Goal: Check status: Check status

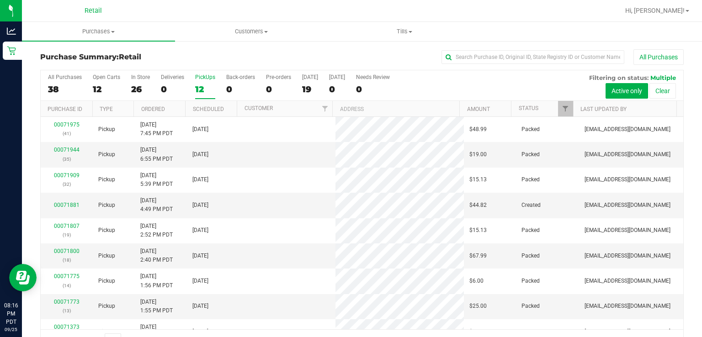
click at [205, 90] on div "12" at bounding box center [205, 89] width 20 height 11
click at [0, 0] on input "PickUps 12" at bounding box center [0, 0] width 0 height 0
click at [203, 86] on div "12" at bounding box center [205, 89] width 20 height 11
click at [0, 0] on input "PickUps 12" at bounding box center [0, 0] width 0 height 0
click at [203, 84] on div "12" at bounding box center [205, 89] width 20 height 11
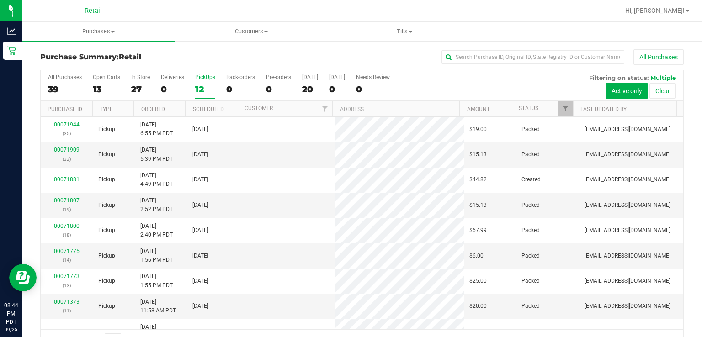
click at [0, 0] on input "PickUps 12" at bounding box center [0, 0] width 0 height 0
click at [206, 79] on div "PickUps" at bounding box center [205, 77] width 20 height 6
click at [0, 0] on input "PickUps 11" at bounding box center [0, 0] width 0 height 0
click at [183, 84] on div "0" at bounding box center [172, 89] width 23 height 11
click at [0, 0] on input "Deliveries 0" at bounding box center [0, 0] width 0 height 0
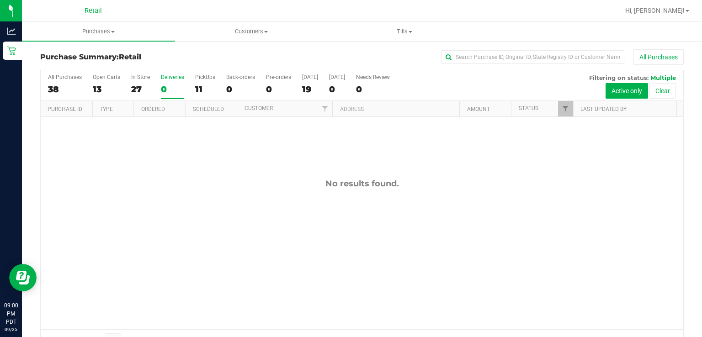
click at [201, 77] on div "PickUps" at bounding box center [205, 77] width 20 height 6
click at [0, 0] on input "PickUps 11" at bounding box center [0, 0] width 0 height 0
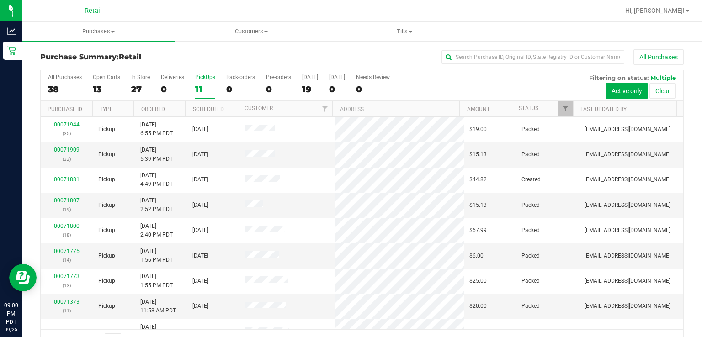
click at [204, 80] on div "PickUps" at bounding box center [205, 77] width 20 height 6
click at [0, 0] on input "PickUps 11" at bounding box center [0, 0] width 0 height 0
